Goal: Transaction & Acquisition: Obtain resource

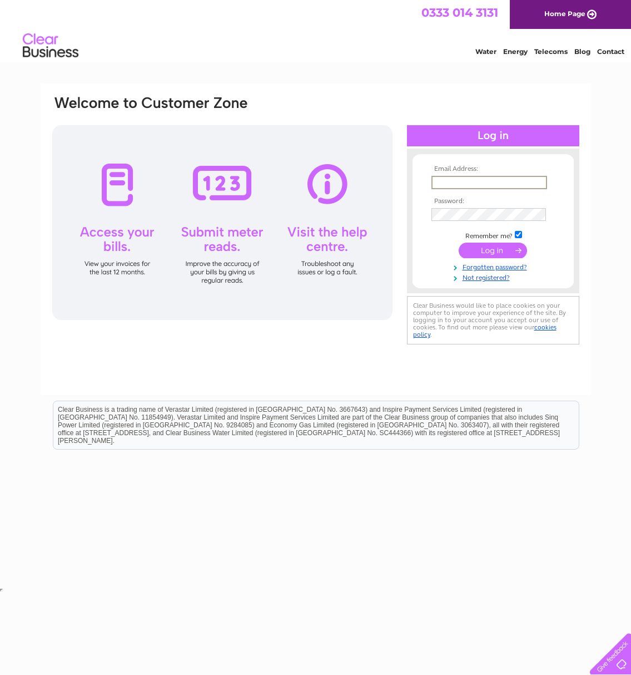
type input "manus@gregor.co.uk"
click at [493, 249] on input "submit" at bounding box center [493, 251] width 68 height 16
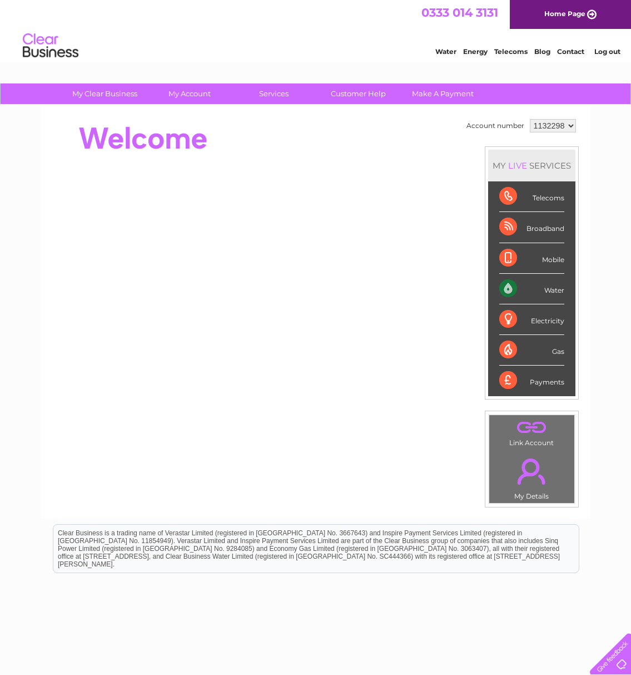
click at [499, 253] on li "Mobile" at bounding box center [531, 258] width 87 height 31
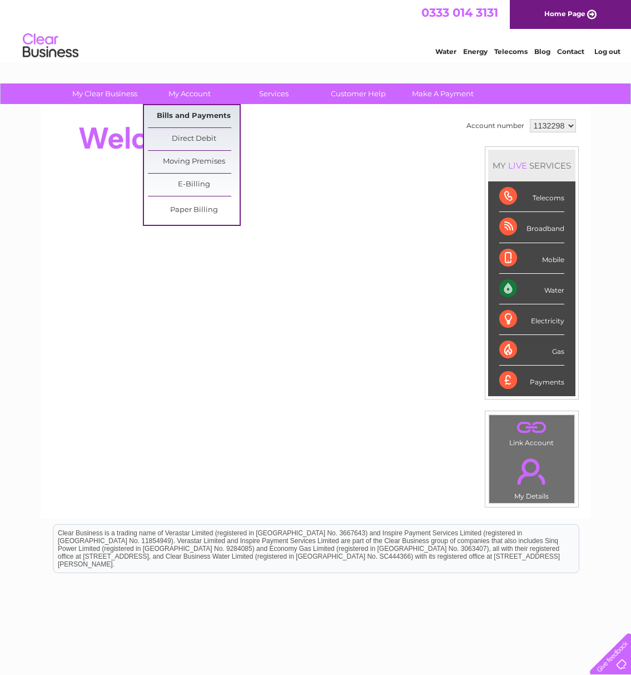
click at [196, 115] on link "Bills and Payments" at bounding box center [194, 116] width 92 height 22
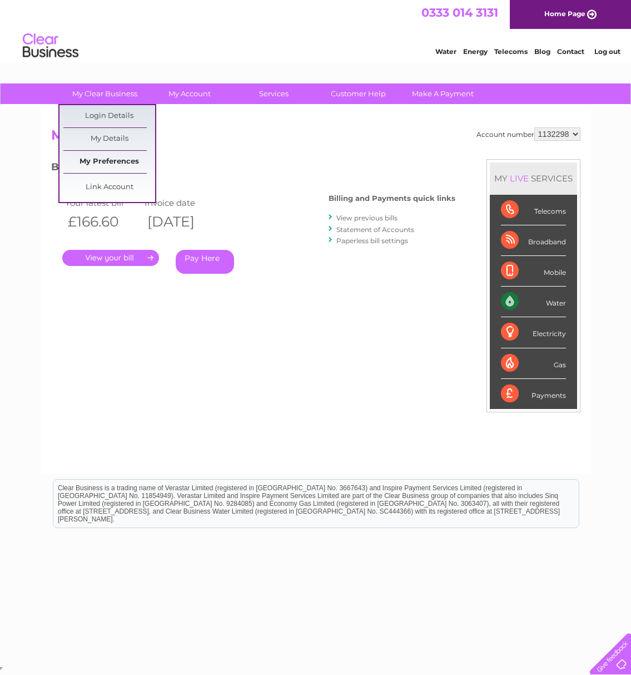
scroll to position [-1, 1]
click at [111, 160] on link "My Preferences" at bounding box center [109, 162] width 92 height 22
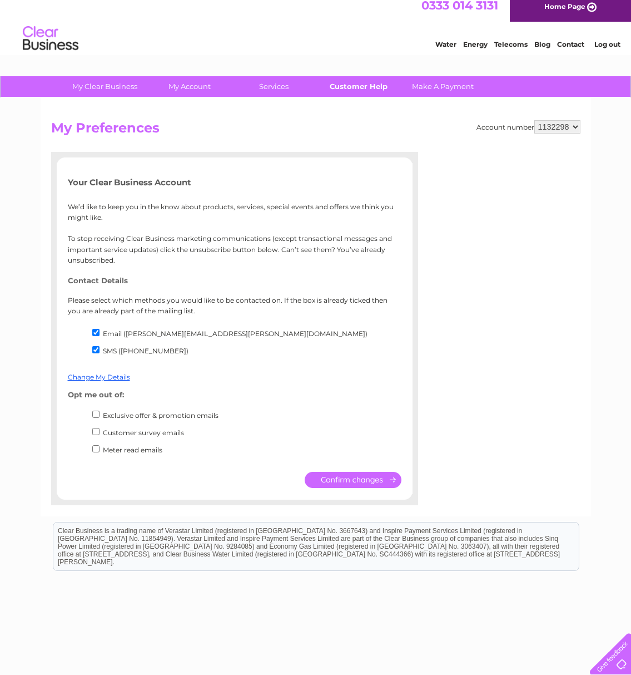
scroll to position [11, 1]
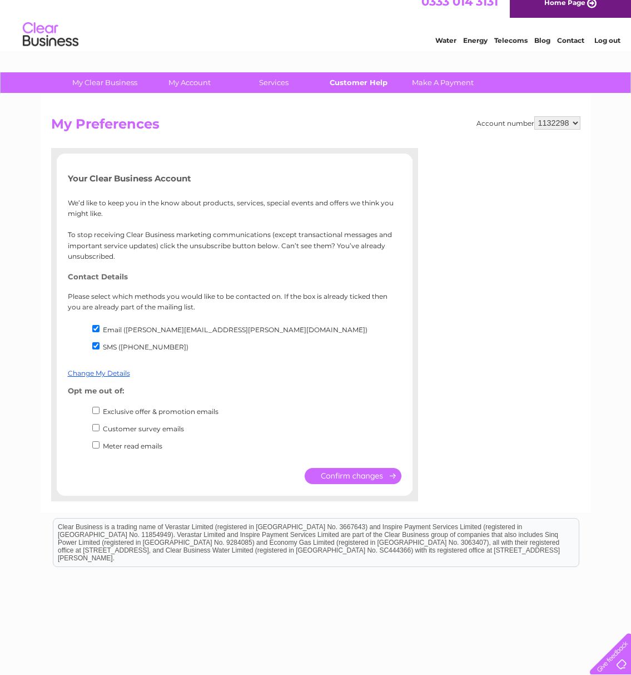
click at [368, 86] on link "Customer Help" at bounding box center [359, 82] width 92 height 21
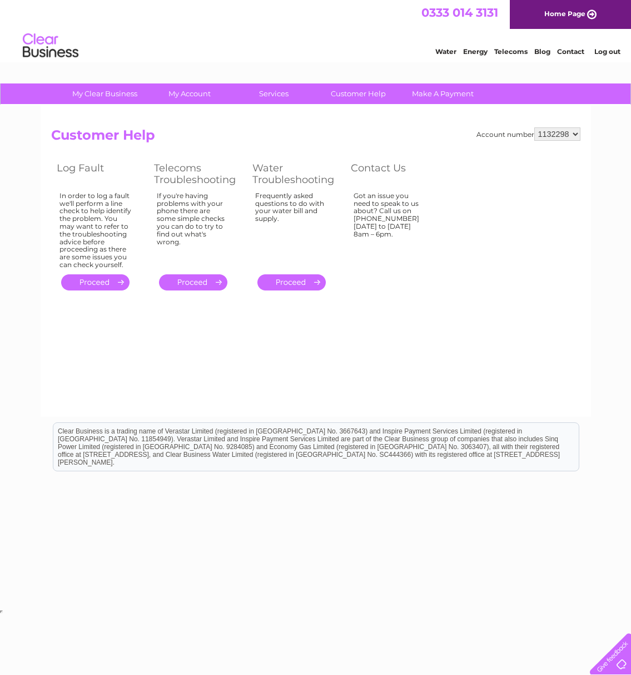
click at [573, 50] on link "Contact" at bounding box center [570, 51] width 27 height 8
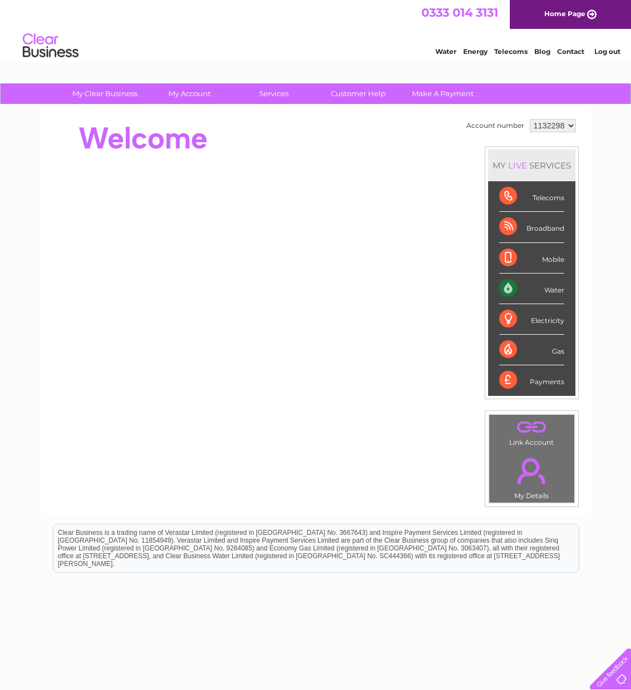
drag, startPoint x: 571, startPoint y: 125, endPoint x: 499, endPoint y: -13, distance: 155.5
click at [499, 0] on html "My Clear Business Login Details My Details My Preferences Link Account My Accou…" at bounding box center [315, 358] width 631 height 717
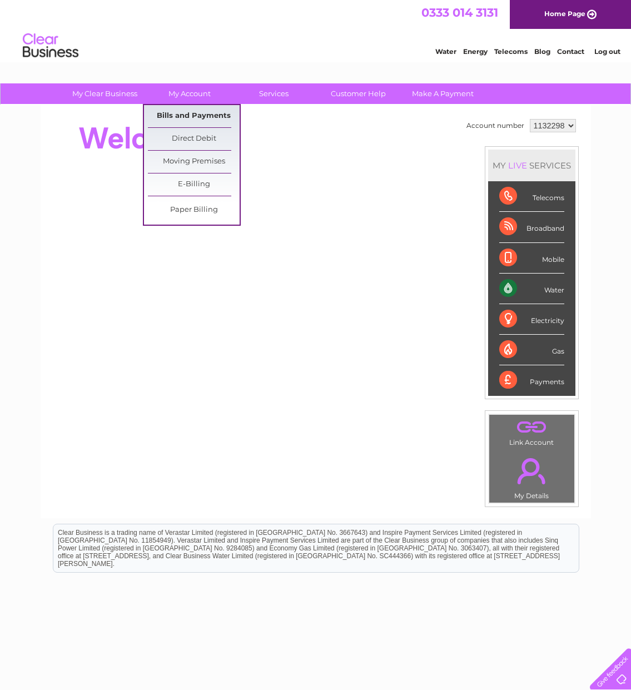
click at [215, 113] on link "Bills and Payments" at bounding box center [194, 116] width 92 height 22
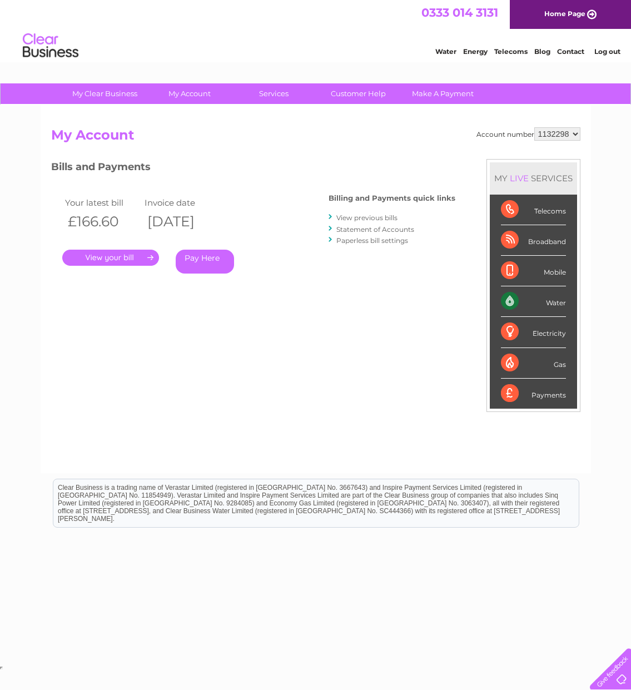
click at [122, 255] on link "." at bounding box center [110, 258] width 97 height 16
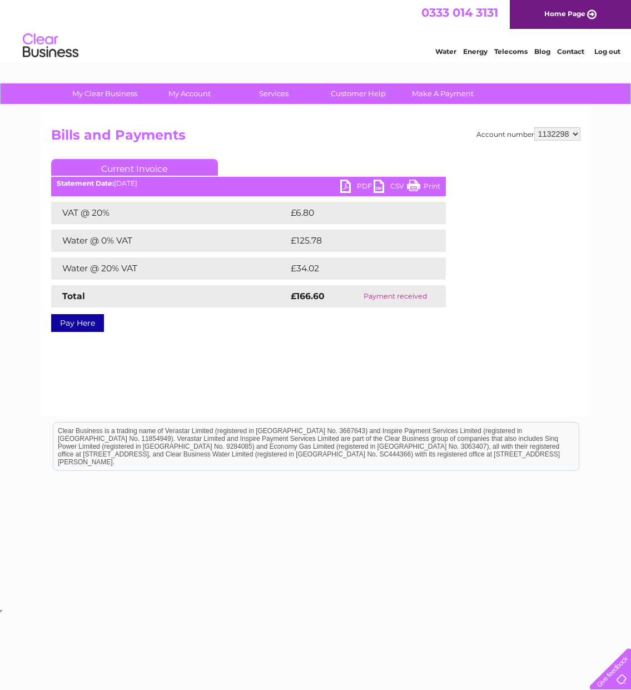
click at [347, 187] on link "PDF" at bounding box center [357, 188] width 33 height 16
